Goal: Register for event/course

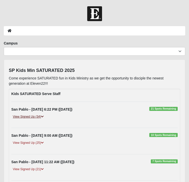
click at [42, 116] on icon at bounding box center [42, 116] width 3 height 3
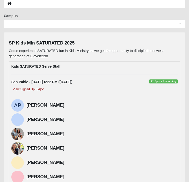
scroll to position [27, 0]
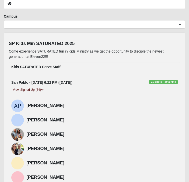
click at [43, 89] on icon at bounding box center [42, 89] width 3 height 3
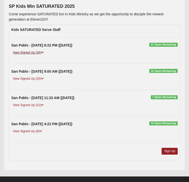
scroll to position [65, 0]
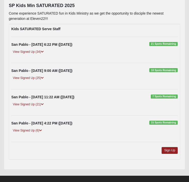
scroll to position [64, 0]
